Goal: Information Seeking & Learning: Learn about a topic

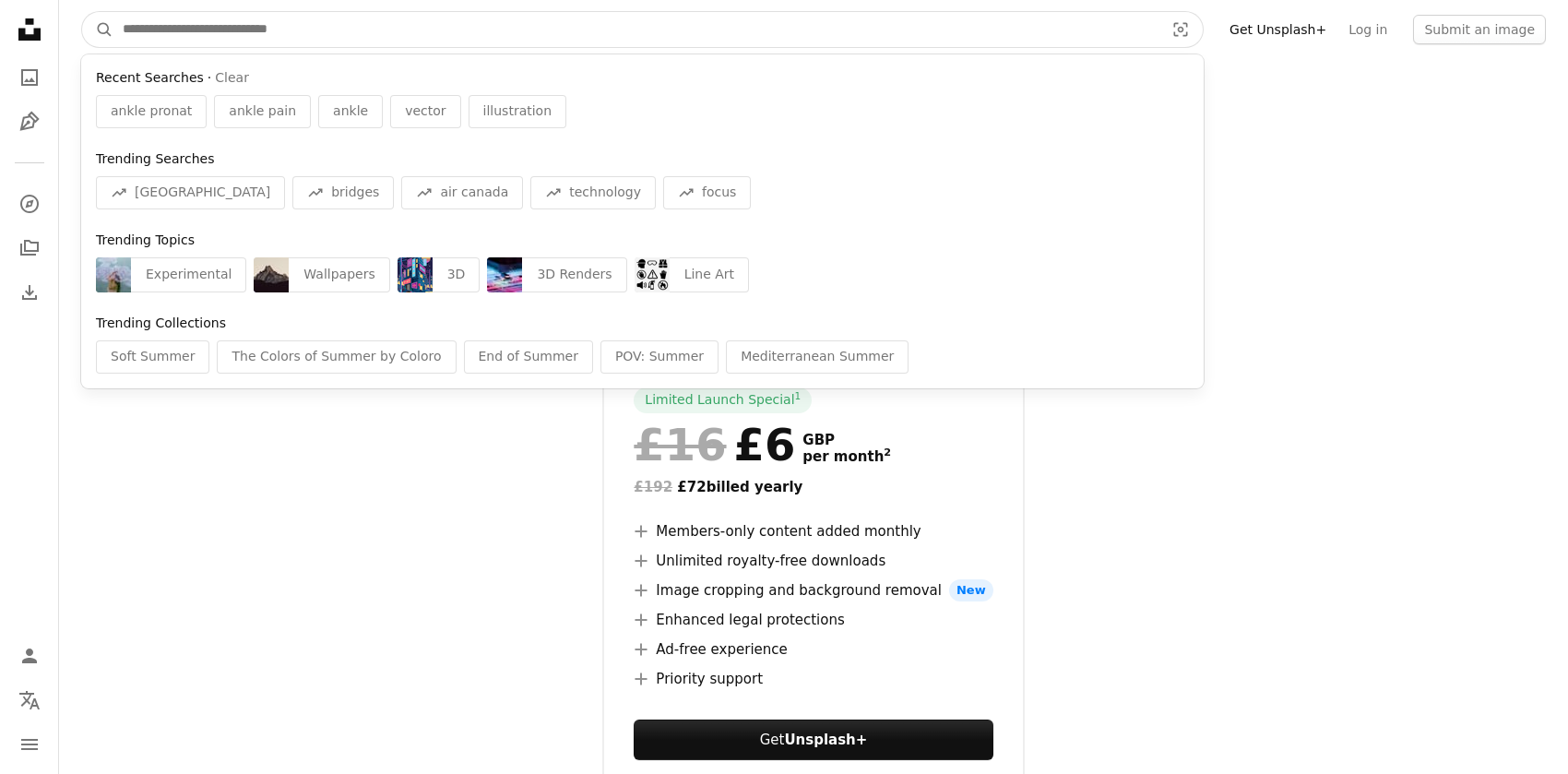
click at [145, 21] on input "Find visuals sitewide" at bounding box center [636, 29] width 1045 height 35
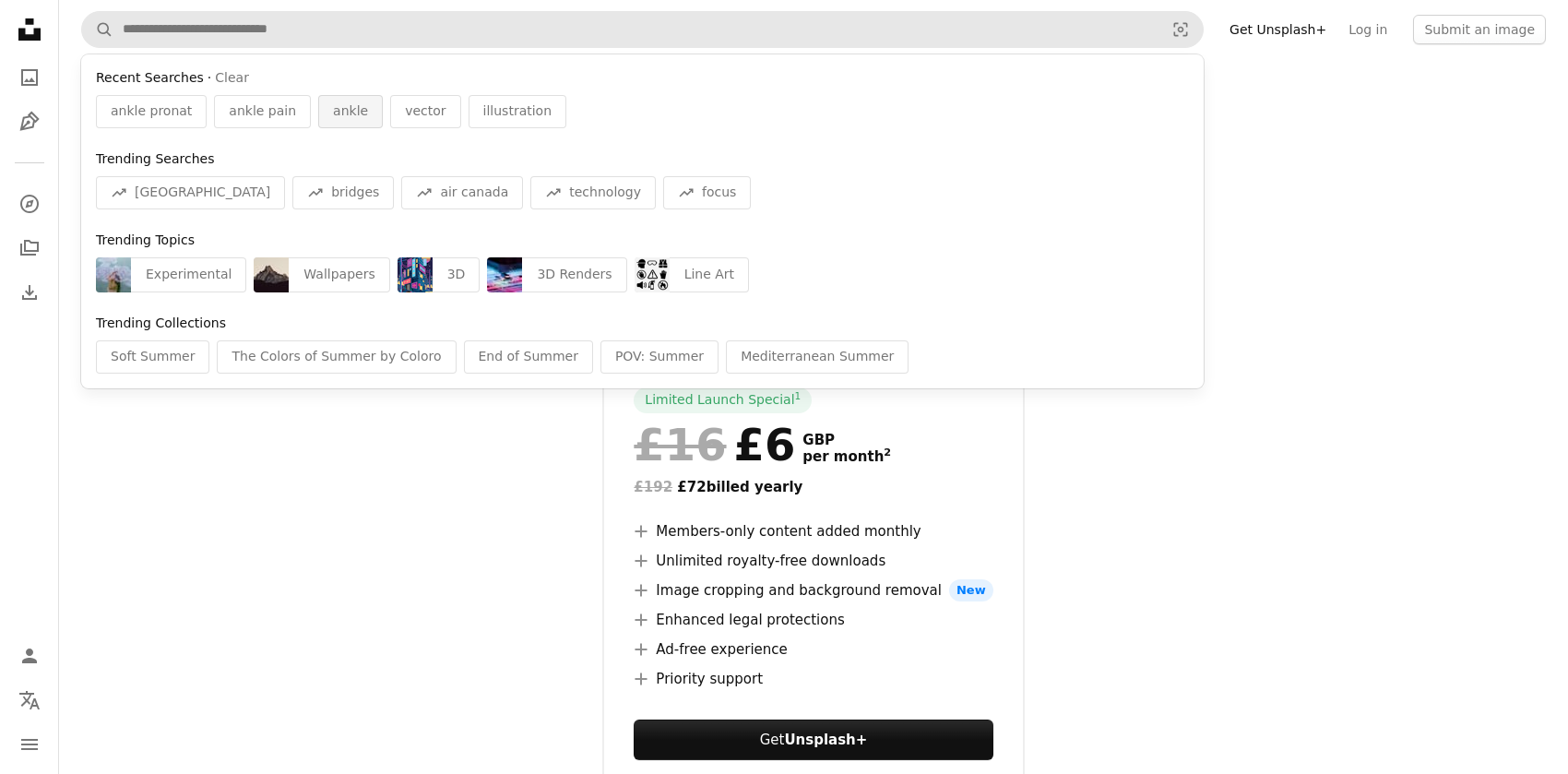
click at [333, 108] on span "ankle" at bounding box center [350, 111] width 35 height 19
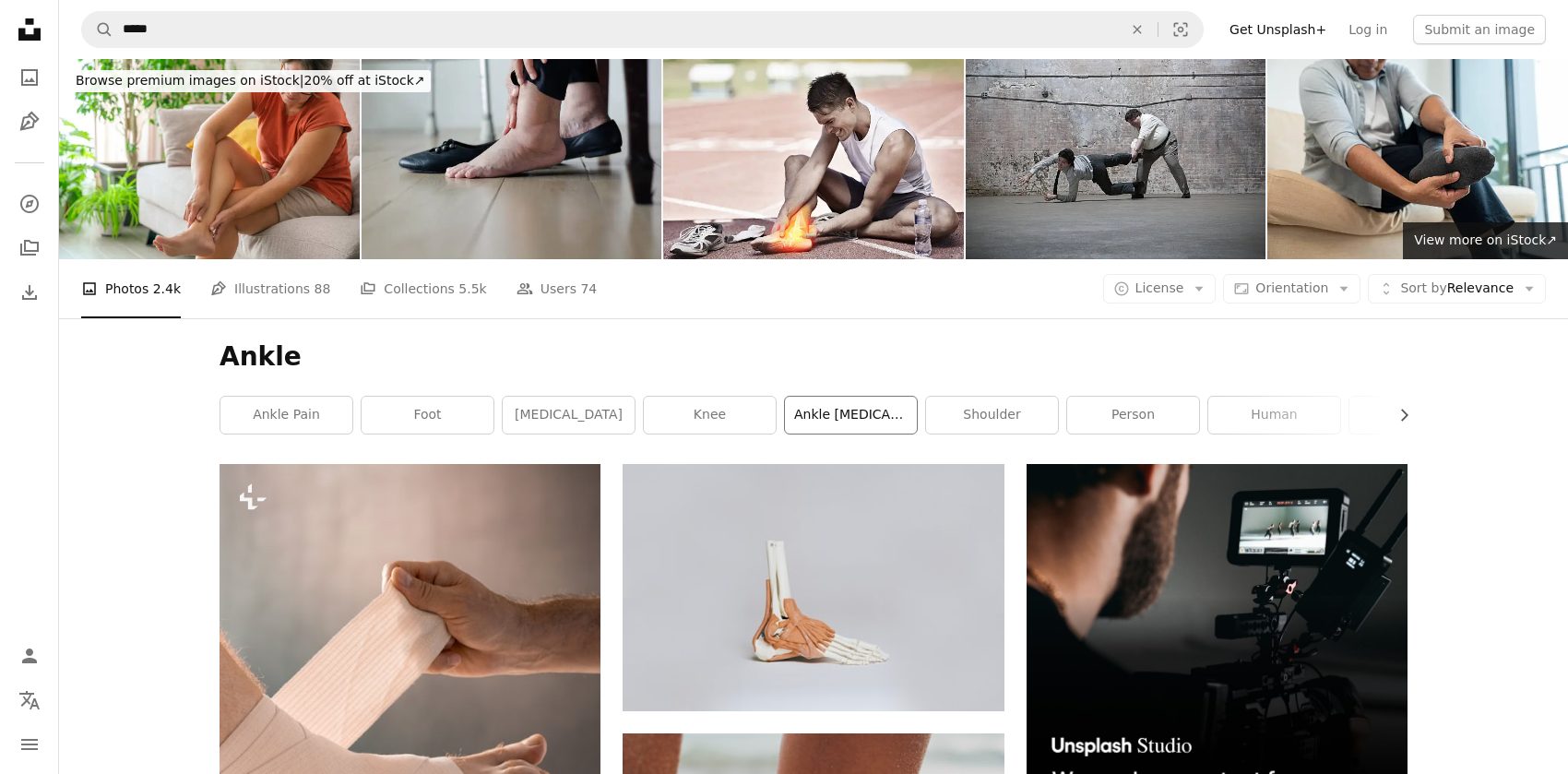
click at [877, 412] on link "ankle [MEDICAL_DATA]" at bounding box center [851, 415] width 132 height 37
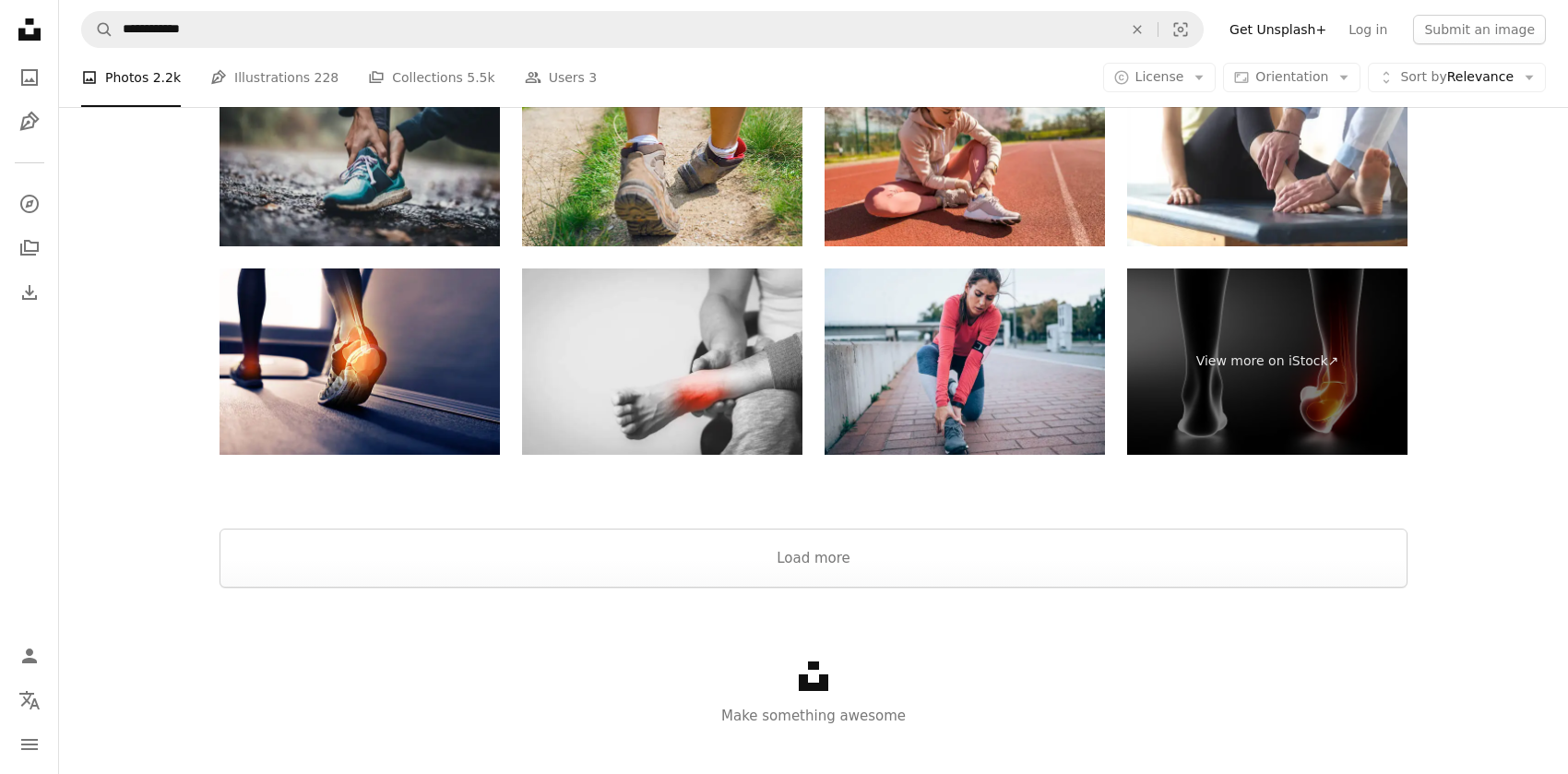
scroll to position [4219, 0]
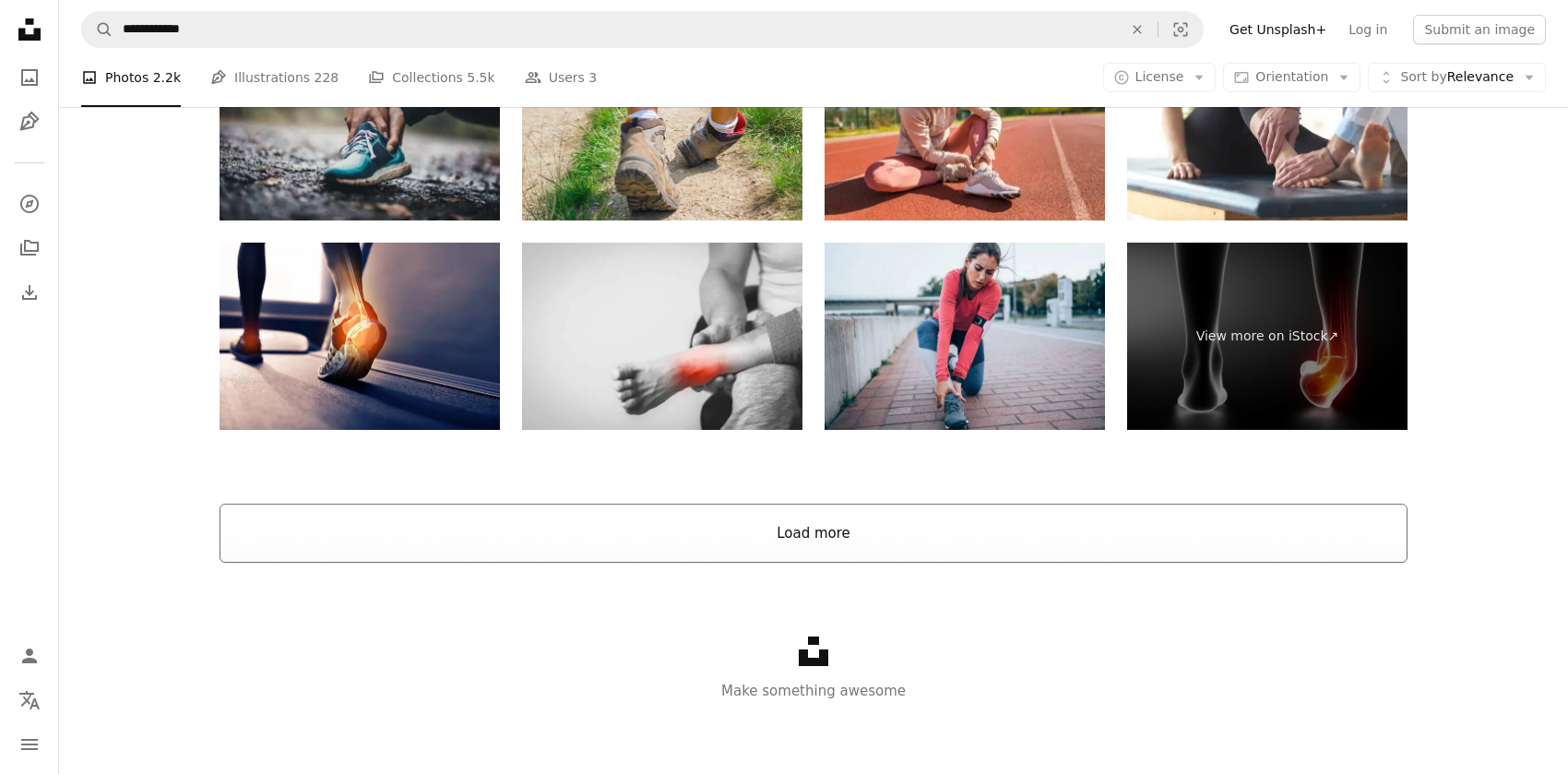
click at [918, 521] on button "Load more" at bounding box center [814, 532] width 1188 height 59
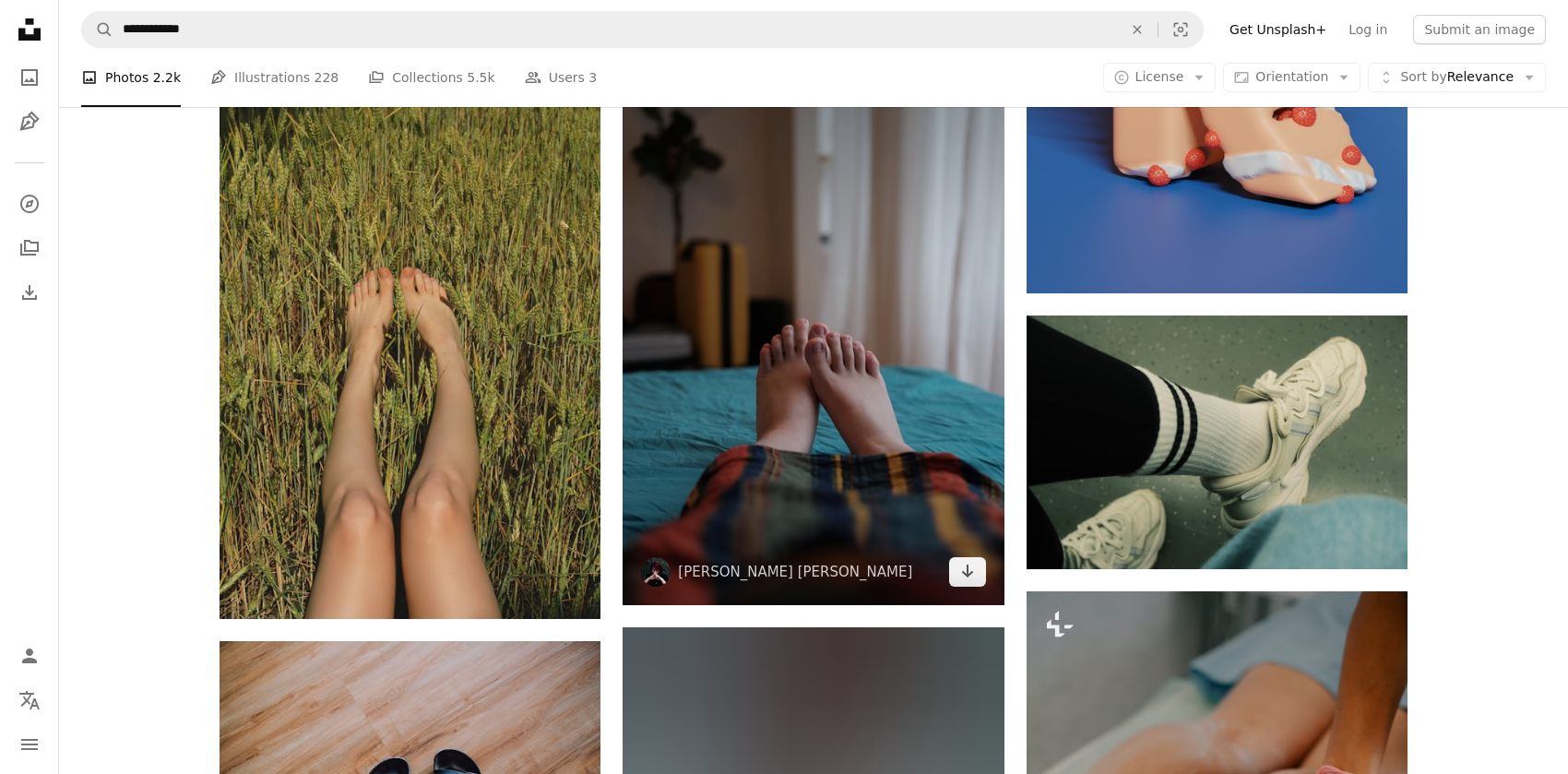
scroll to position [18326, 0]
